Goal: Task Accomplishment & Management: Manage account settings

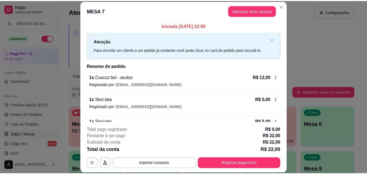
scroll to position [82, 0]
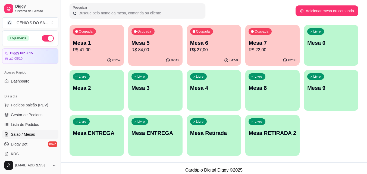
click at [105, 48] on p "R$ 41,00" at bounding box center [97, 50] width 48 height 7
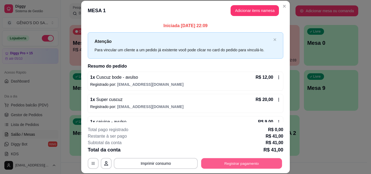
click at [229, 165] on button "Registrar pagamento" at bounding box center [241, 163] width 81 height 11
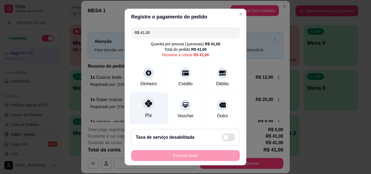
click at [150, 109] on div "Pix" at bounding box center [149, 109] width 38 height 32
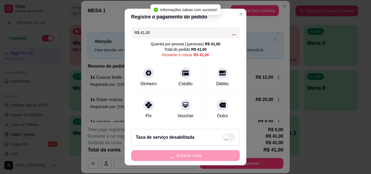
type input "R$ 0,00"
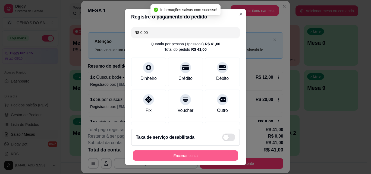
click at [182, 159] on button "Encerrar conta" at bounding box center [185, 156] width 105 height 11
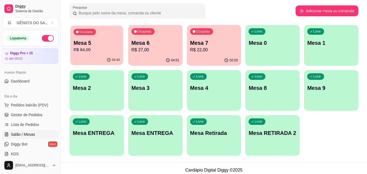
click at [104, 43] on p "Mesa 5" at bounding box center [97, 42] width 46 height 7
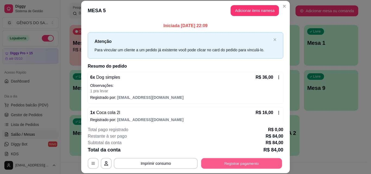
click at [222, 168] on button "Registrar pagamento" at bounding box center [241, 163] width 81 height 11
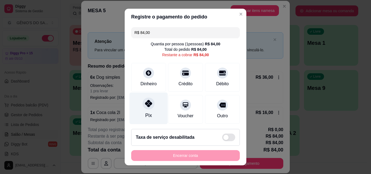
click at [151, 108] on div "Pix" at bounding box center [149, 109] width 38 height 32
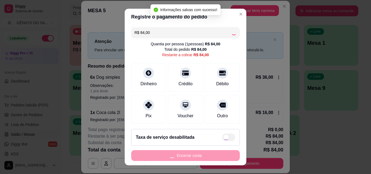
type input "R$ 0,00"
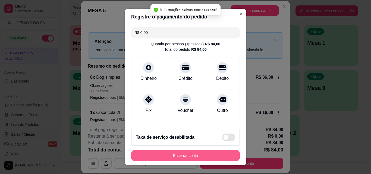
click at [182, 156] on button "Encerrar conta" at bounding box center [185, 155] width 109 height 11
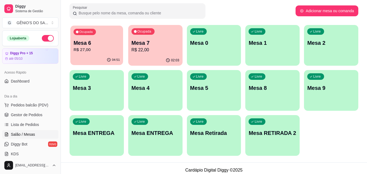
click at [89, 45] on p "Mesa 6" at bounding box center [97, 42] width 46 height 7
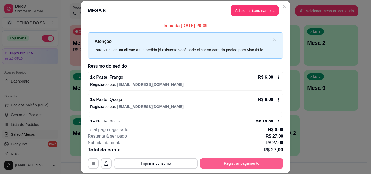
click at [240, 165] on button "Registrar pagamento" at bounding box center [241, 163] width 83 height 11
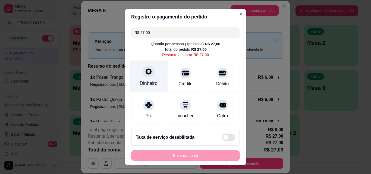
click at [148, 83] on div "Dinheiro" at bounding box center [149, 83] width 18 height 7
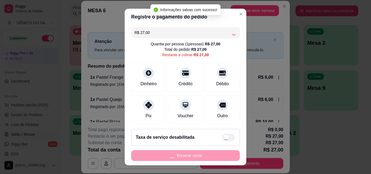
type input "R$ 0,00"
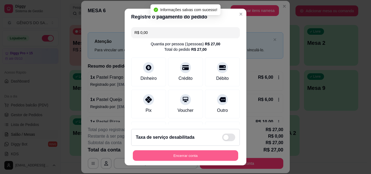
click at [187, 158] on button "Encerrar conta" at bounding box center [185, 156] width 105 height 11
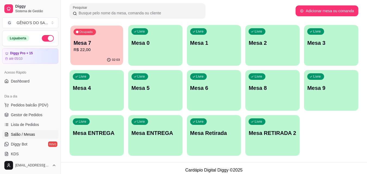
click at [88, 46] on div "Mesa 7 R$ 22,00" at bounding box center [97, 46] width 46 height 14
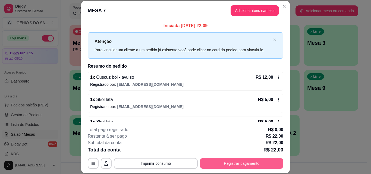
click at [228, 160] on button "Registrar pagamento" at bounding box center [241, 163] width 83 height 11
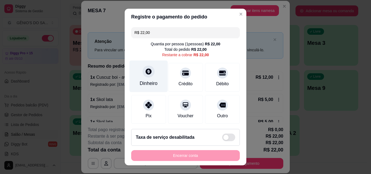
click at [146, 78] on div "Dinheiro" at bounding box center [149, 77] width 38 height 32
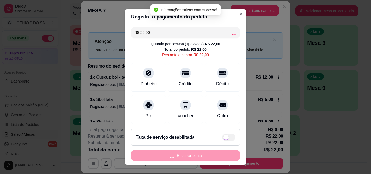
type input "R$ 0,00"
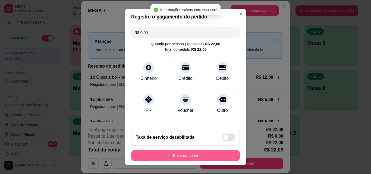
click at [165, 154] on button "Encerrar conta" at bounding box center [185, 155] width 109 height 11
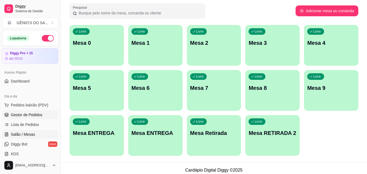
click at [22, 116] on span "Gestor de Pedidos" at bounding box center [27, 114] width 32 height 5
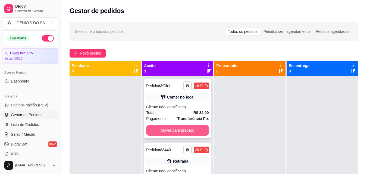
click at [186, 128] on button "Mover para preparo" at bounding box center [177, 130] width 63 height 11
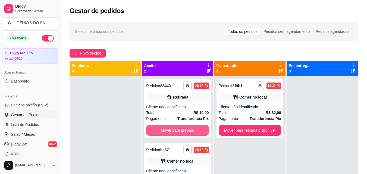
click at [186, 128] on button "Mover para preparo" at bounding box center [177, 130] width 63 height 11
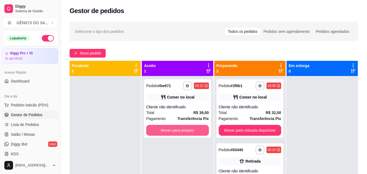
click at [188, 129] on button "Mover para preparo" at bounding box center [177, 130] width 63 height 11
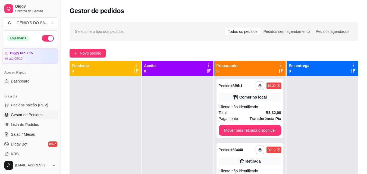
click at [188, 129] on div at bounding box center [177, 163] width 71 height 174
click at [261, 132] on button "Mover para retirada disponível" at bounding box center [250, 130] width 63 height 11
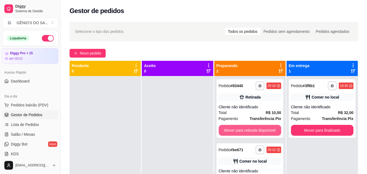
click at [261, 132] on button "Mover para retirada disponível" at bounding box center [250, 130] width 63 height 11
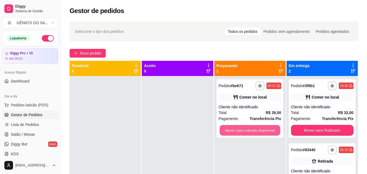
click at [261, 132] on button "Mover para retirada disponível" at bounding box center [250, 130] width 61 height 11
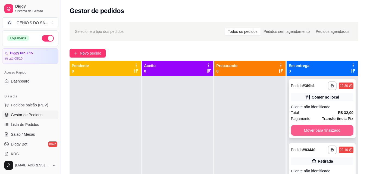
click at [309, 128] on button "Mover para finalizado" at bounding box center [322, 130] width 63 height 11
click at [309, 128] on button "Mover para finalizado" at bounding box center [322, 130] width 61 height 11
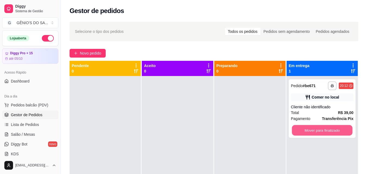
click at [309, 128] on button "Mover para finalizado" at bounding box center [322, 130] width 61 height 11
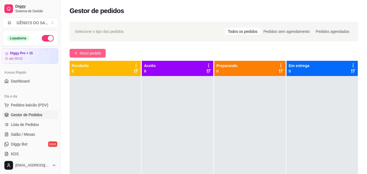
click at [95, 55] on span "Novo pedido" at bounding box center [90, 53] width 21 height 6
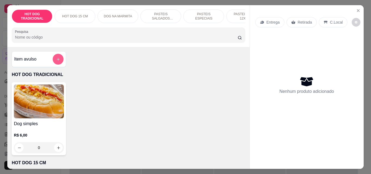
click at [57, 61] on icon "add-separate-item" at bounding box center [58, 59] width 4 height 4
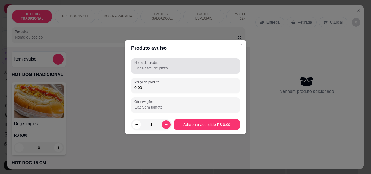
click at [151, 66] on input "Nome do produto" at bounding box center [186, 68] width 102 height 5
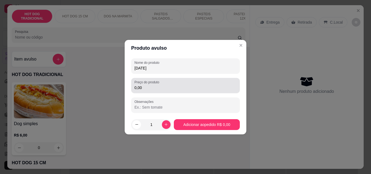
type input "[DATE]"
click at [150, 86] on input "0,00" at bounding box center [186, 87] width 102 height 5
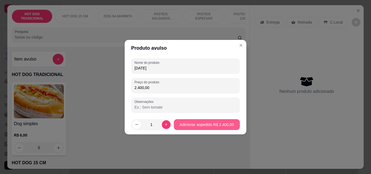
type input "2.400,00"
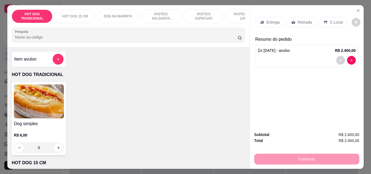
click at [327, 20] on div "C.Local" at bounding box center [333, 22] width 29 height 10
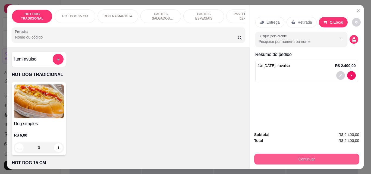
click at [307, 157] on button "Continuar" at bounding box center [307, 159] width 105 height 11
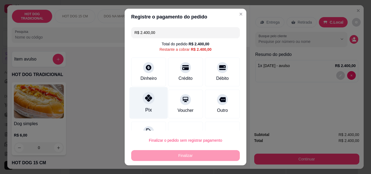
click at [145, 103] on div at bounding box center [149, 98] width 12 height 12
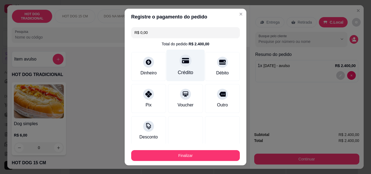
click at [185, 71] on div "Crédito" at bounding box center [185, 72] width 15 height 7
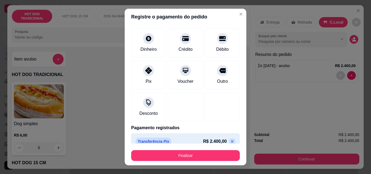
scroll to position [32, 0]
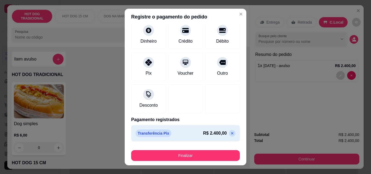
click at [230, 134] on icon at bounding box center [232, 133] width 4 height 4
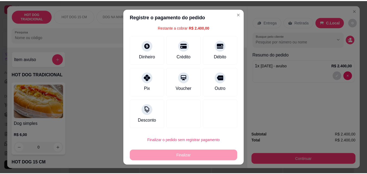
scroll to position [22, 0]
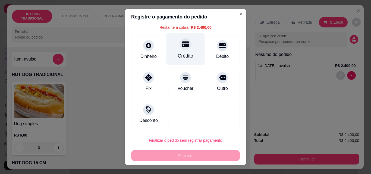
click at [172, 48] on div "Crédito" at bounding box center [186, 49] width 38 height 32
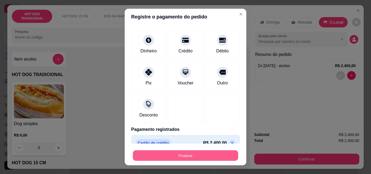
click at [168, 154] on button "Finalizar" at bounding box center [185, 156] width 105 height 11
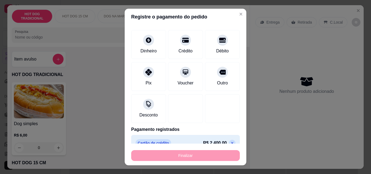
type input "-R$ 2.400,00"
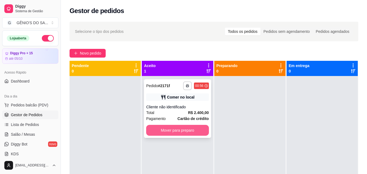
click at [180, 131] on button "Mover para preparo" at bounding box center [177, 130] width 63 height 11
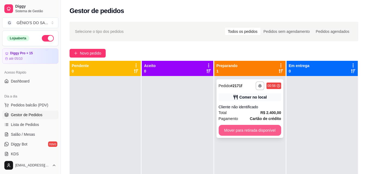
click at [235, 128] on button "Mover para retirada disponível" at bounding box center [250, 130] width 63 height 11
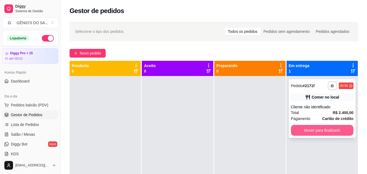
click at [314, 130] on button "Mover para finalizado" at bounding box center [322, 130] width 63 height 11
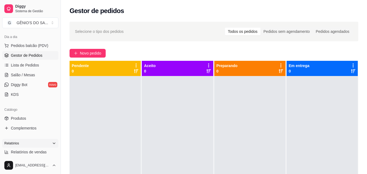
scroll to position [82, 0]
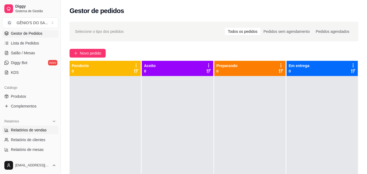
click at [27, 128] on span "Relatórios de vendas" at bounding box center [29, 130] width 36 height 5
select select "ALL"
select select "0"
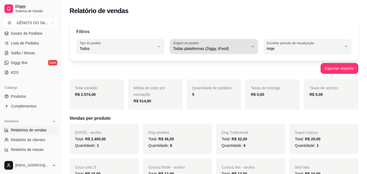
click at [255, 53] on button "Origem do pedido Todas plataformas (Diggy, iFood)" at bounding box center [214, 46] width 88 height 15
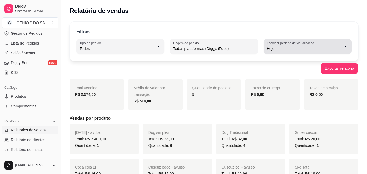
click at [285, 48] on span "Hoje" at bounding box center [304, 48] width 75 height 5
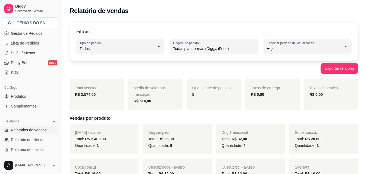
click at [280, 119] on li "Customizado" at bounding box center [308, 115] width 80 height 8
type input "-1"
select select "-1"
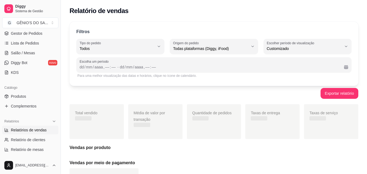
scroll to position [5, 0]
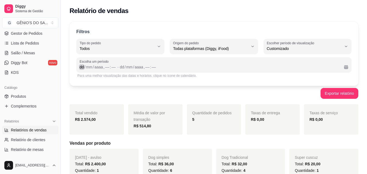
click at [81, 66] on div "dd" at bounding box center [81, 66] width 5 height 5
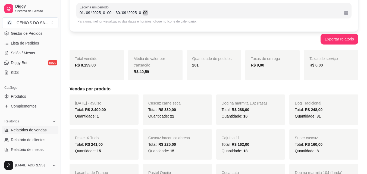
scroll to position [0, 0]
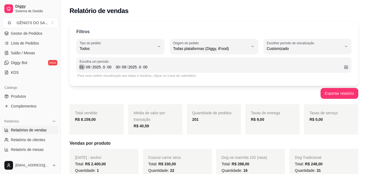
click at [119, 64] on div "[DATE] 0 : 00" at bounding box center [228, 67] width 224 height 7
click at [120, 67] on div "/" at bounding box center [121, 66] width 2 height 5
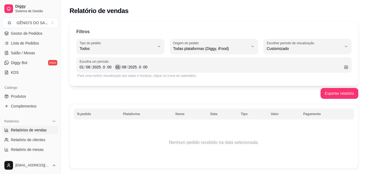
click at [119, 69] on div "01" at bounding box center [117, 66] width 5 height 5
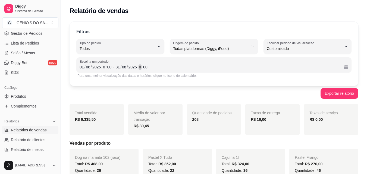
click at [142, 67] on div ":" at bounding box center [142, 66] width 2 height 5
click at [119, 66] on div "01" at bounding box center [117, 66] width 5 height 5
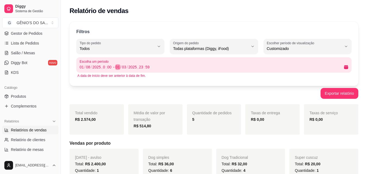
click at [120, 68] on div "/" at bounding box center [121, 66] width 2 height 5
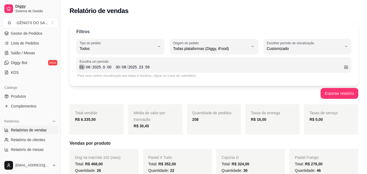
click at [83, 65] on div "01" at bounding box center [81, 66] width 5 height 5
click at [119, 69] on div "30" at bounding box center [117, 66] width 5 height 5
click at [127, 71] on div "Escolha um período [DATE] 0 : 00 - [DATE] 23 : 59" at bounding box center [213, 64] width 275 height 15
click at [125, 69] on div "08" at bounding box center [124, 66] width 5 height 5
click at [120, 66] on div "/" at bounding box center [121, 66] width 2 height 5
